Goal: Navigation & Orientation: Find specific page/section

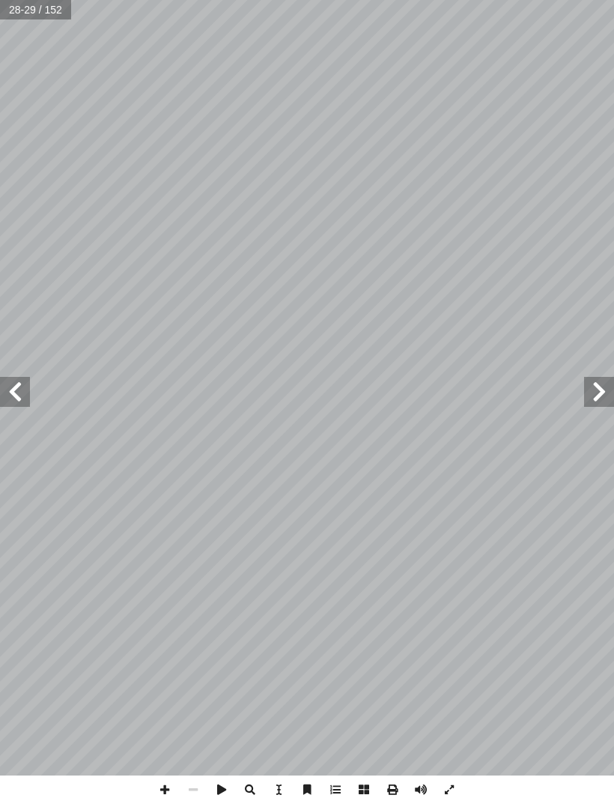
click at [16, 406] on span at bounding box center [15, 392] width 30 height 30
click at [14, 390] on span at bounding box center [15, 392] width 30 height 30
click at [12, 384] on span at bounding box center [15, 392] width 30 height 30
click at [10, 389] on span at bounding box center [15, 392] width 30 height 30
click at [19, 390] on span at bounding box center [15, 392] width 30 height 30
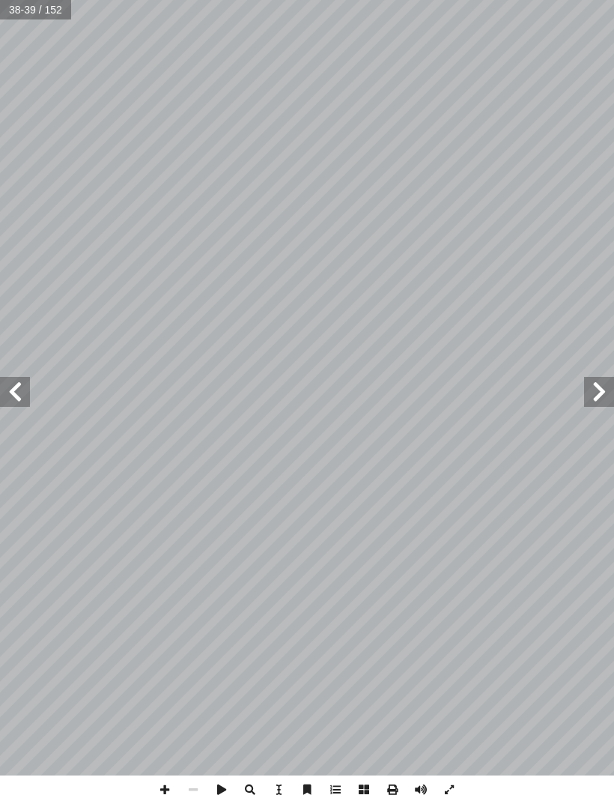
click at [17, 384] on span at bounding box center [15, 392] width 30 height 30
click at [10, 390] on span at bounding box center [15, 392] width 30 height 30
click at [12, 397] on span at bounding box center [15, 392] width 30 height 30
click at [13, 398] on span at bounding box center [15, 392] width 30 height 30
click at [18, 396] on span at bounding box center [15, 392] width 30 height 30
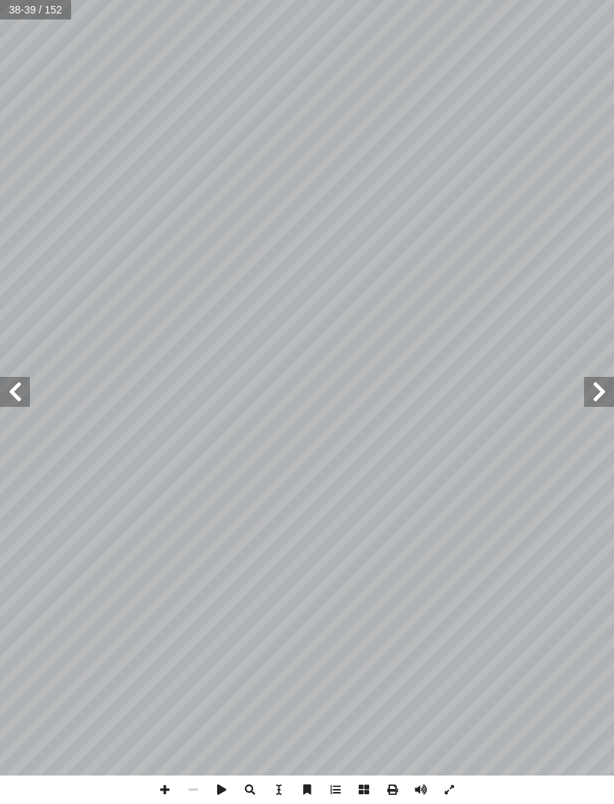
click at [13, 393] on span at bounding box center [15, 392] width 30 height 30
click at [15, 392] on span at bounding box center [15, 392] width 30 height 30
click at [598, 378] on span at bounding box center [599, 392] width 30 height 30
click at [12, 384] on span at bounding box center [15, 392] width 30 height 30
